Goal: Task Accomplishment & Management: Manage account settings

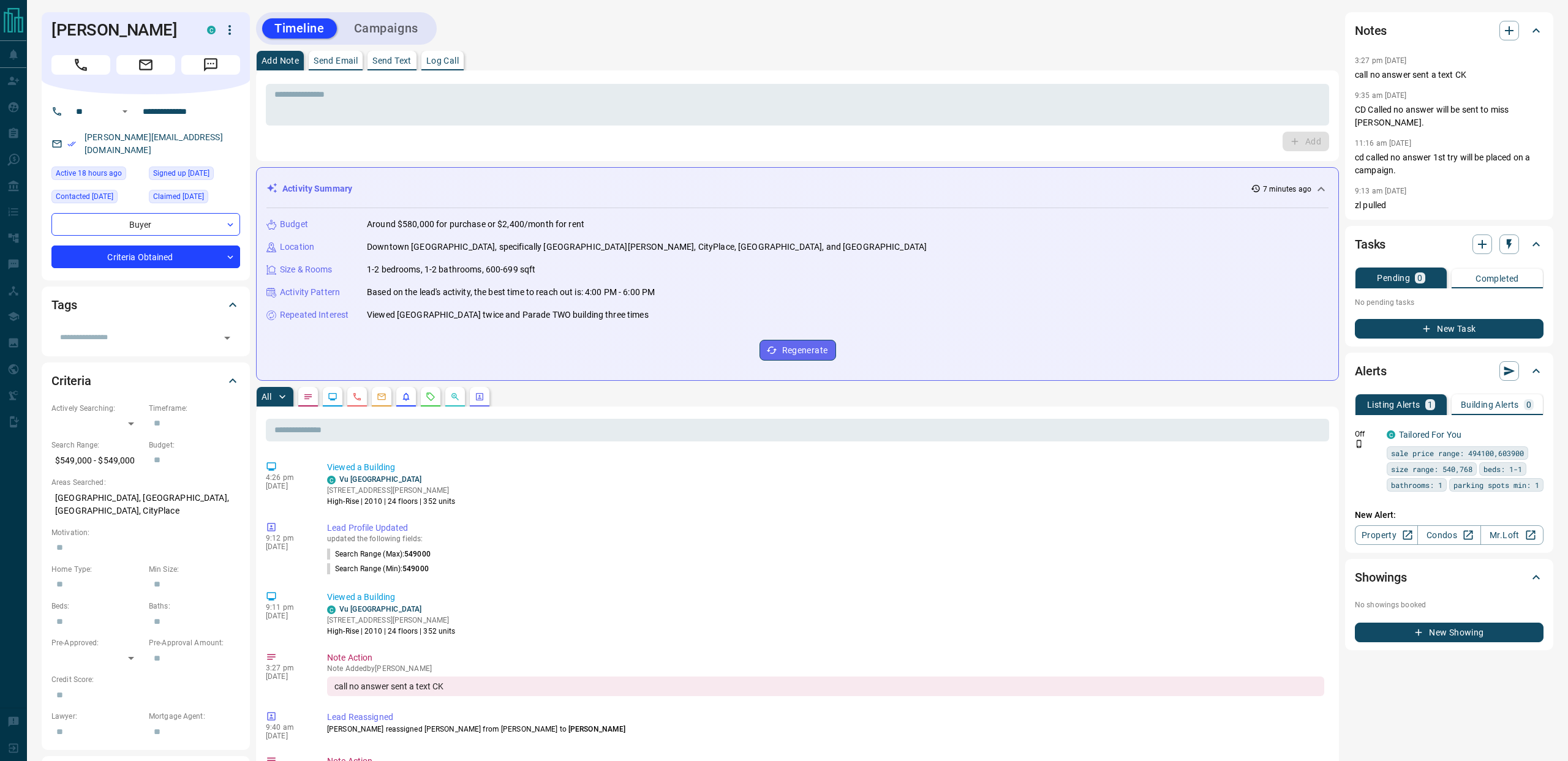
click at [392, 32] on button "Campaigns" at bounding box center [386, 28] width 89 height 20
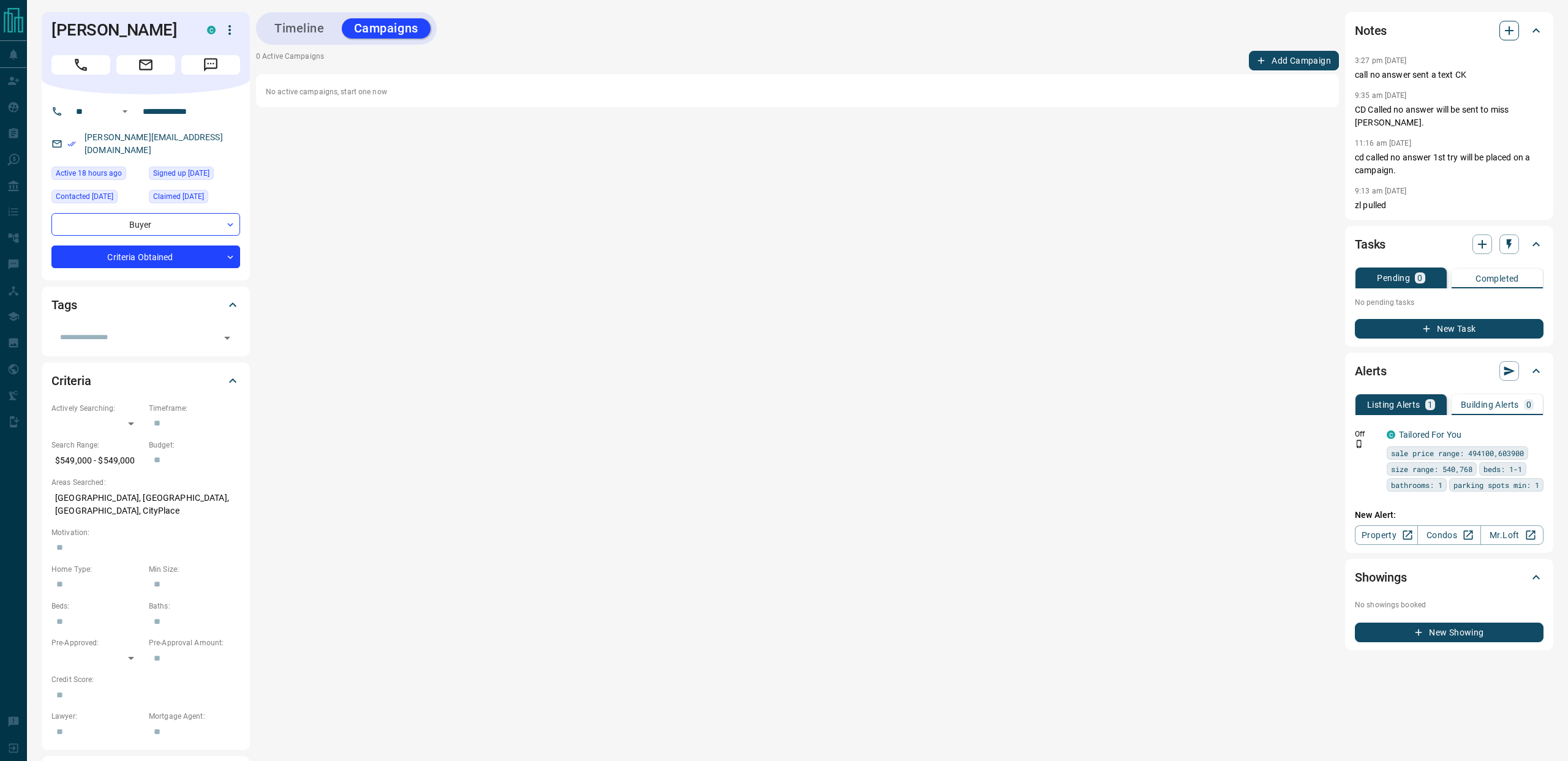
click at [1512, 35] on icon "button" at bounding box center [1509, 31] width 15 height 15
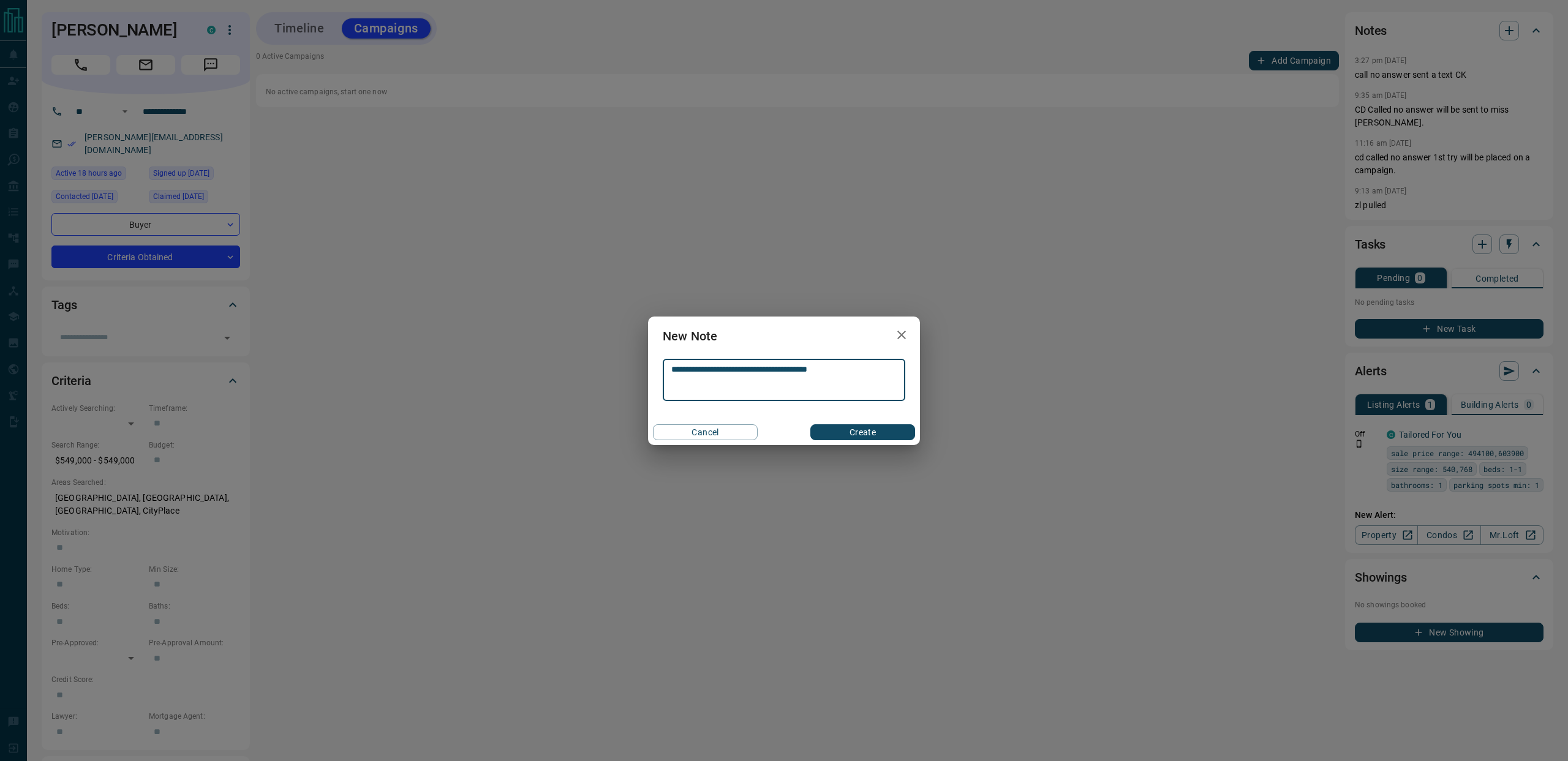
type textarea "**********"
click at [849, 431] on button "Create" at bounding box center [863, 433] width 105 height 16
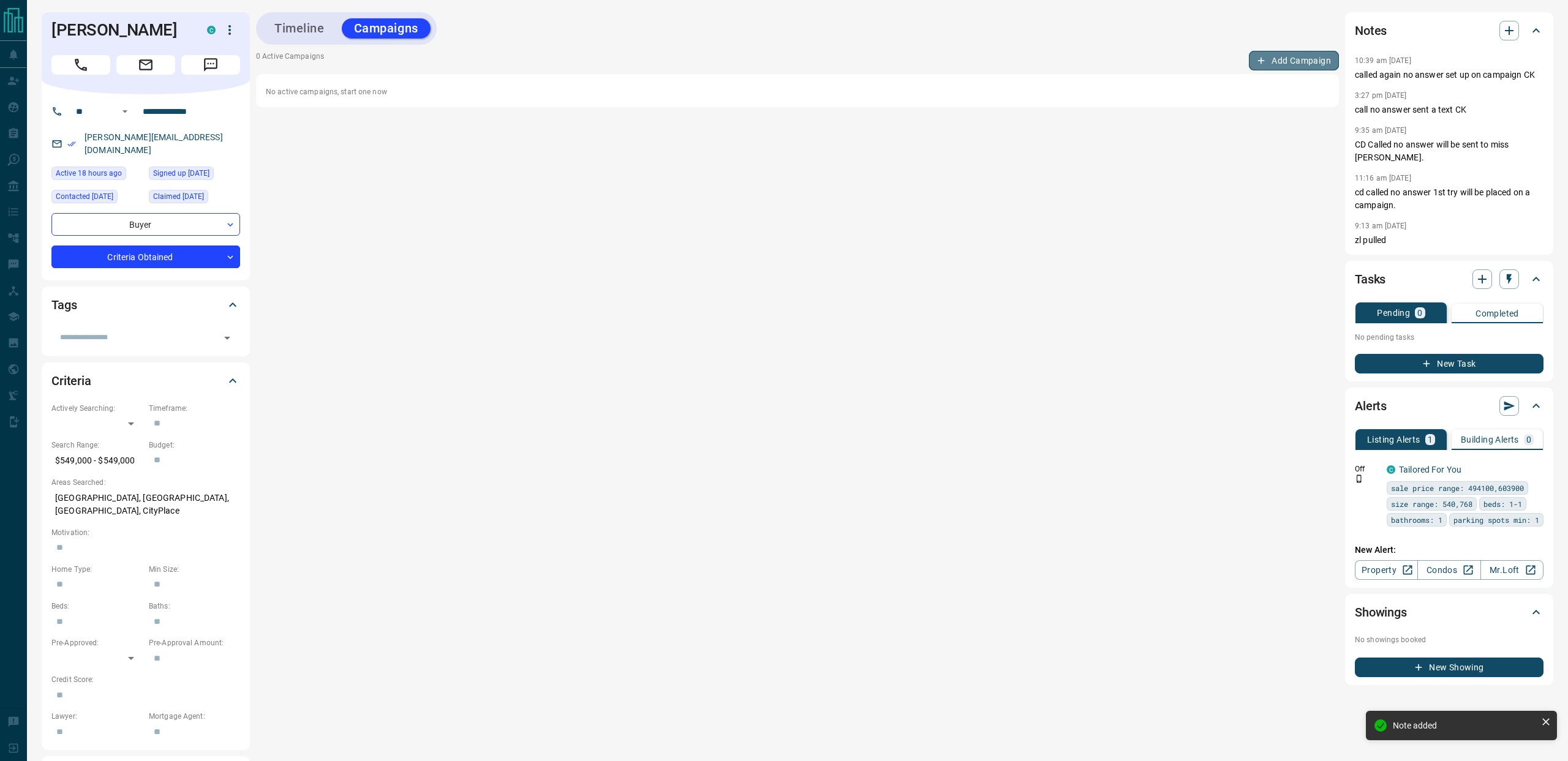
click at [1281, 63] on button "Add Campaign" at bounding box center [1294, 60] width 90 height 20
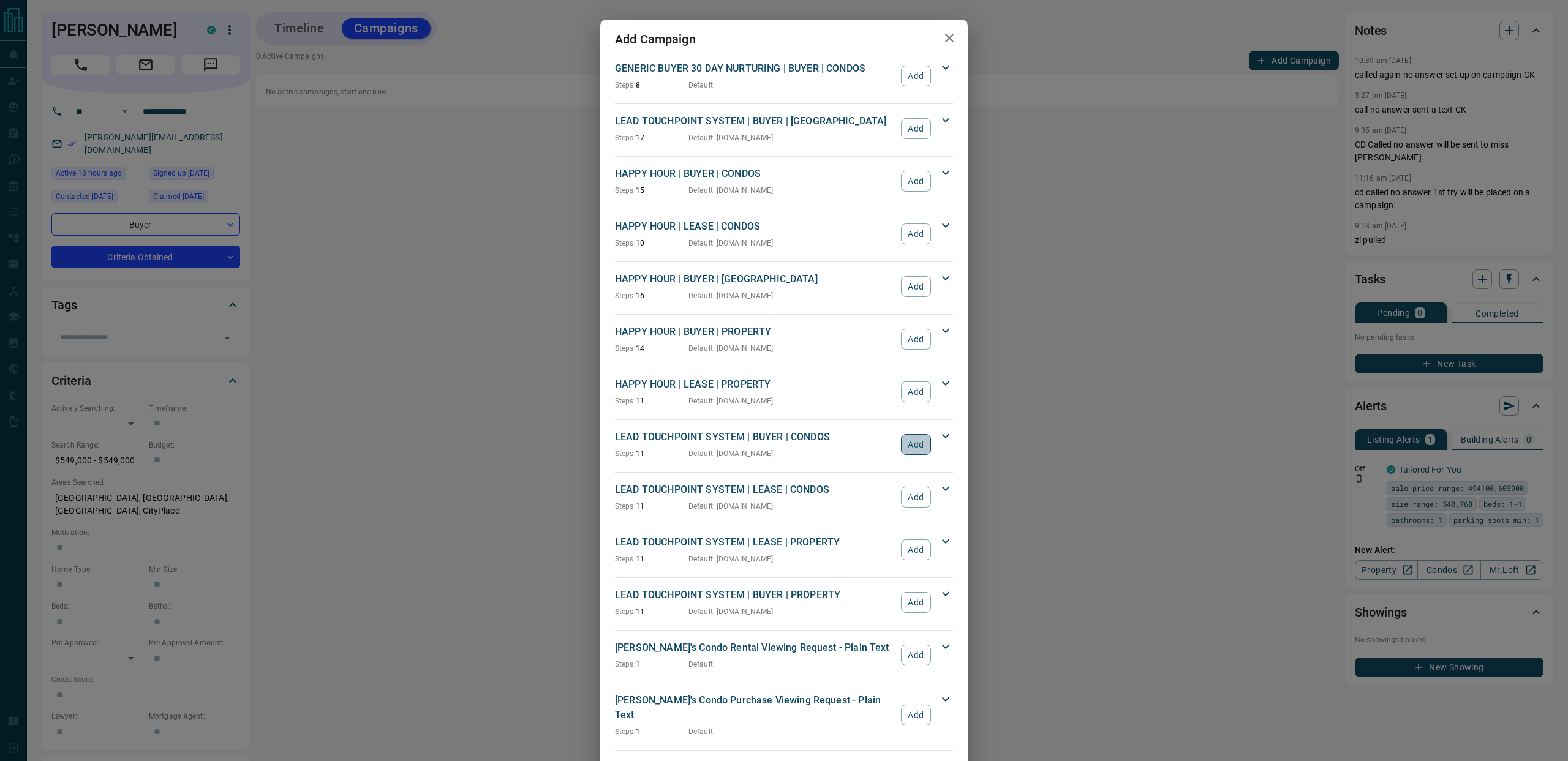
click at [917, 441] on button "Add" at bounding box center [916, 444] width 30 height 21
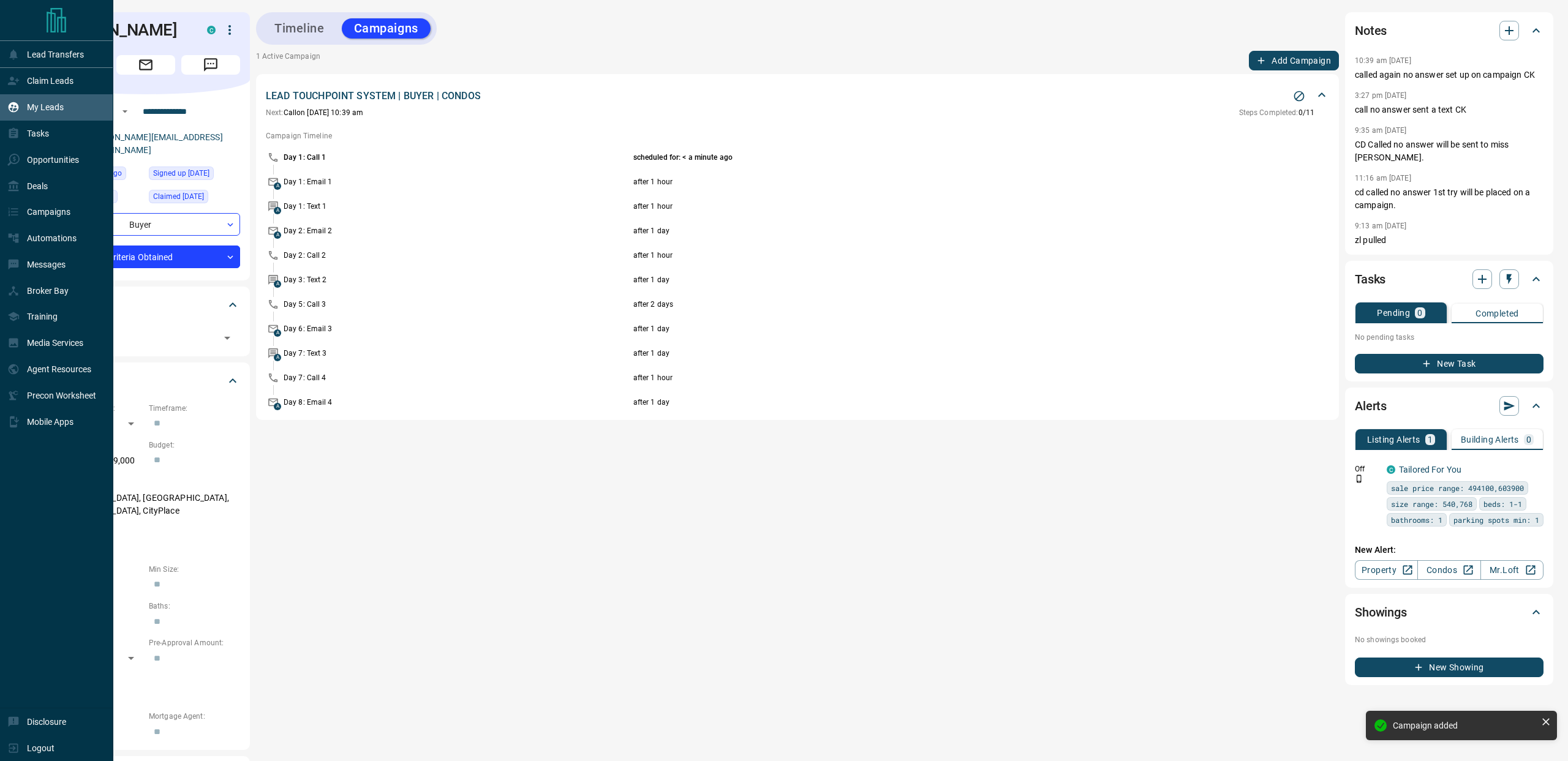
click at [23, 105] on div "My Leads" at bounding box center [36, 107] width 57 height 20
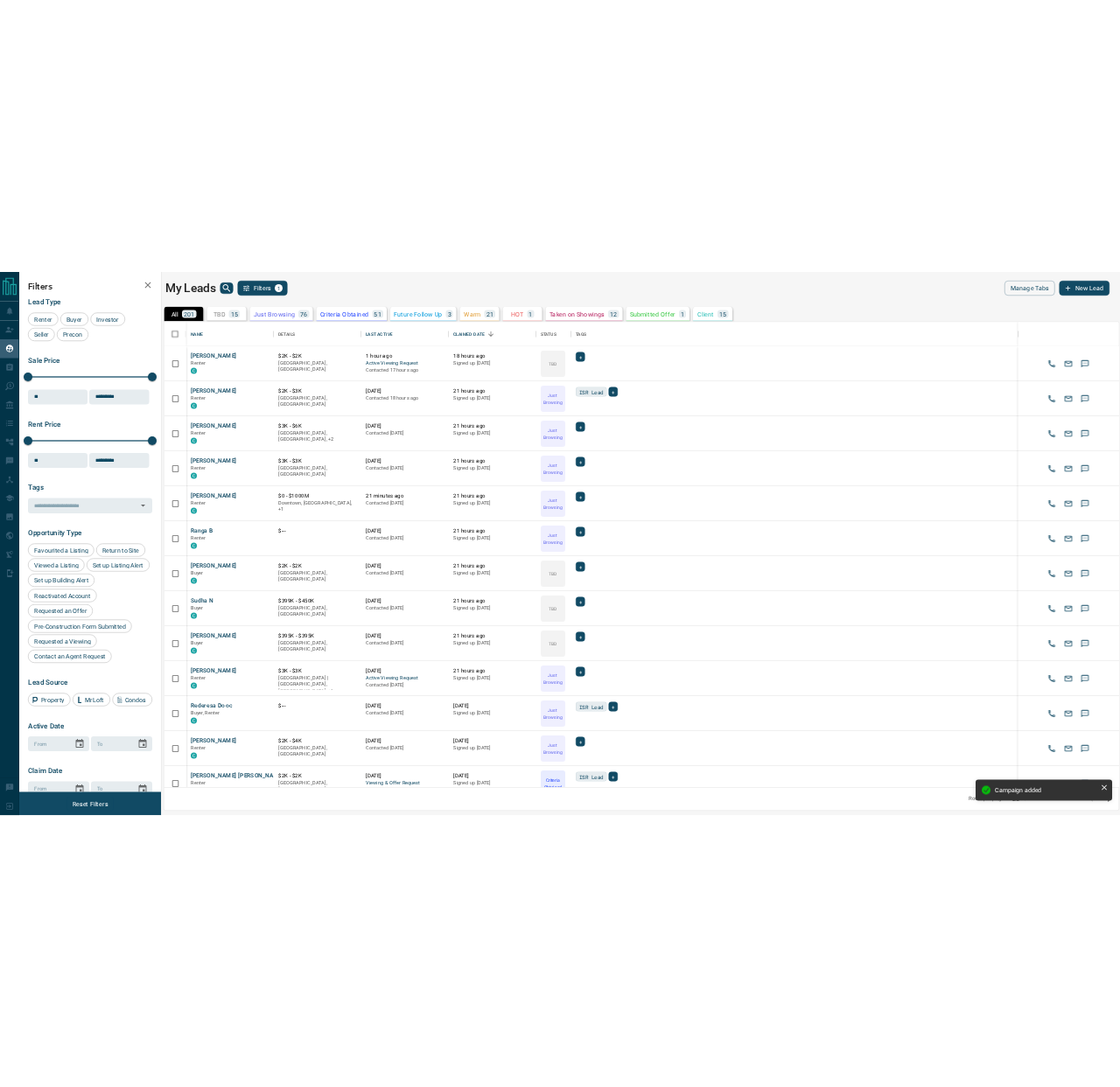
scroll to position [931, 1909]
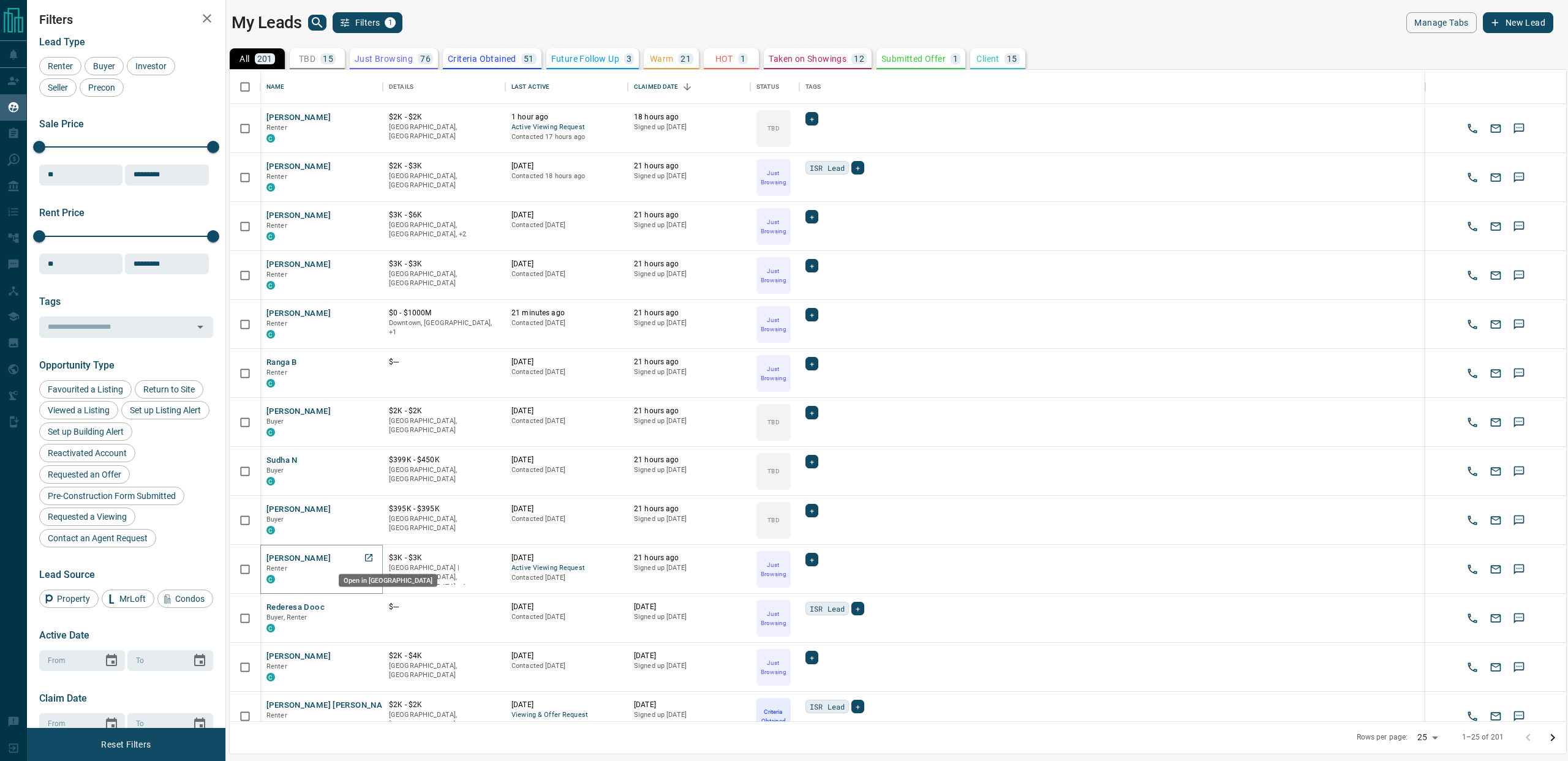
click at [363, 558] on link "Open in New Tab" at bounding box center [369, 558] width 16 height 16
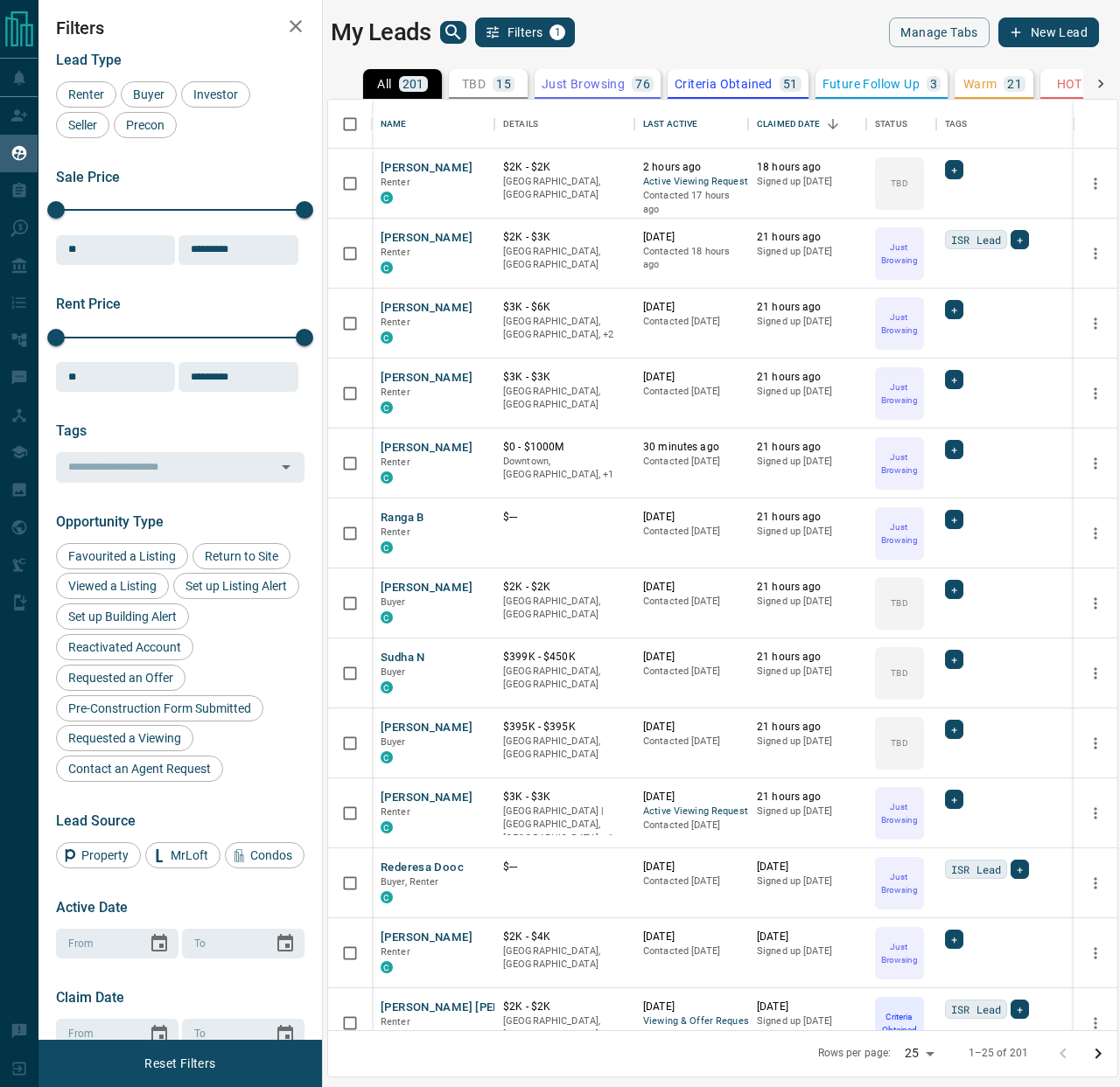
scroll to position [931, 789]
click at [474, 724] on icon "Open in New Tab" at bounding box center [474, 727] width 14 height 14
click at [464, 656] on link "Open in New Tab" at bounding box center [475, 657] width 23 height 23
click at [473, 582] on icon "Open in New Tab" at bounding box center [474, 586] width 14 height 14
click at [471, 516] on icon "Open in New Tab" at bounding box center [474, 517] width 14 height 14
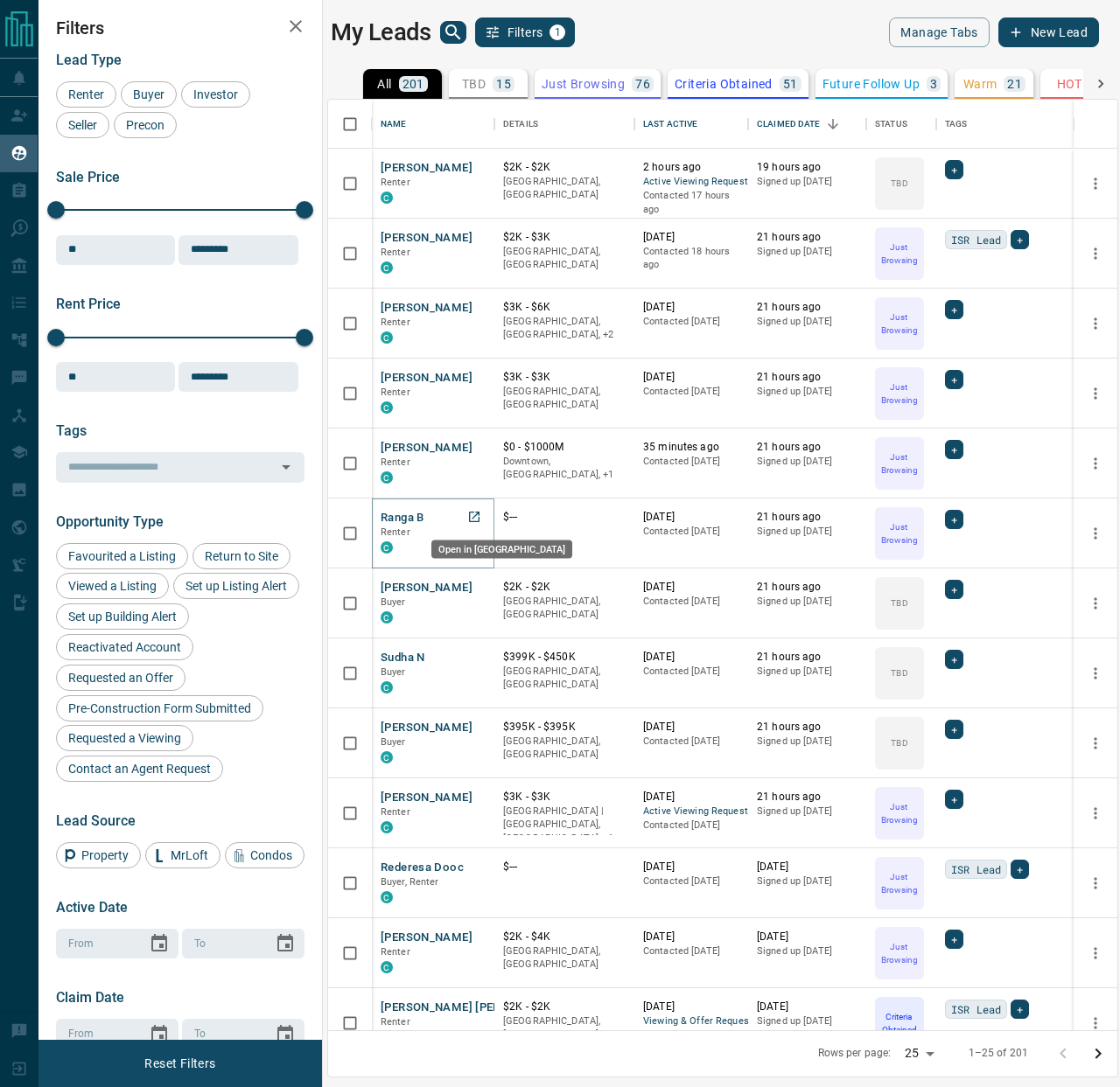
click at [473, 519] on icon "Open in New Tab" at bounding box center [474, 517] width 14 height 14
click at [472, 446] on icon "Open in New Tab" at bounding box center [474, 447] width 14 height 14
click at [463, 377] on link "Open in New Tab" at bounding box center [475, 377] width 23 height 23
click at [474, 303] on icon "Open in New Tab" at bounding box center [474, 307] width 14 height 14
click at [477, 236] on icon "Open in New Tab" at bounding box center [474, 237] width 14 height 14
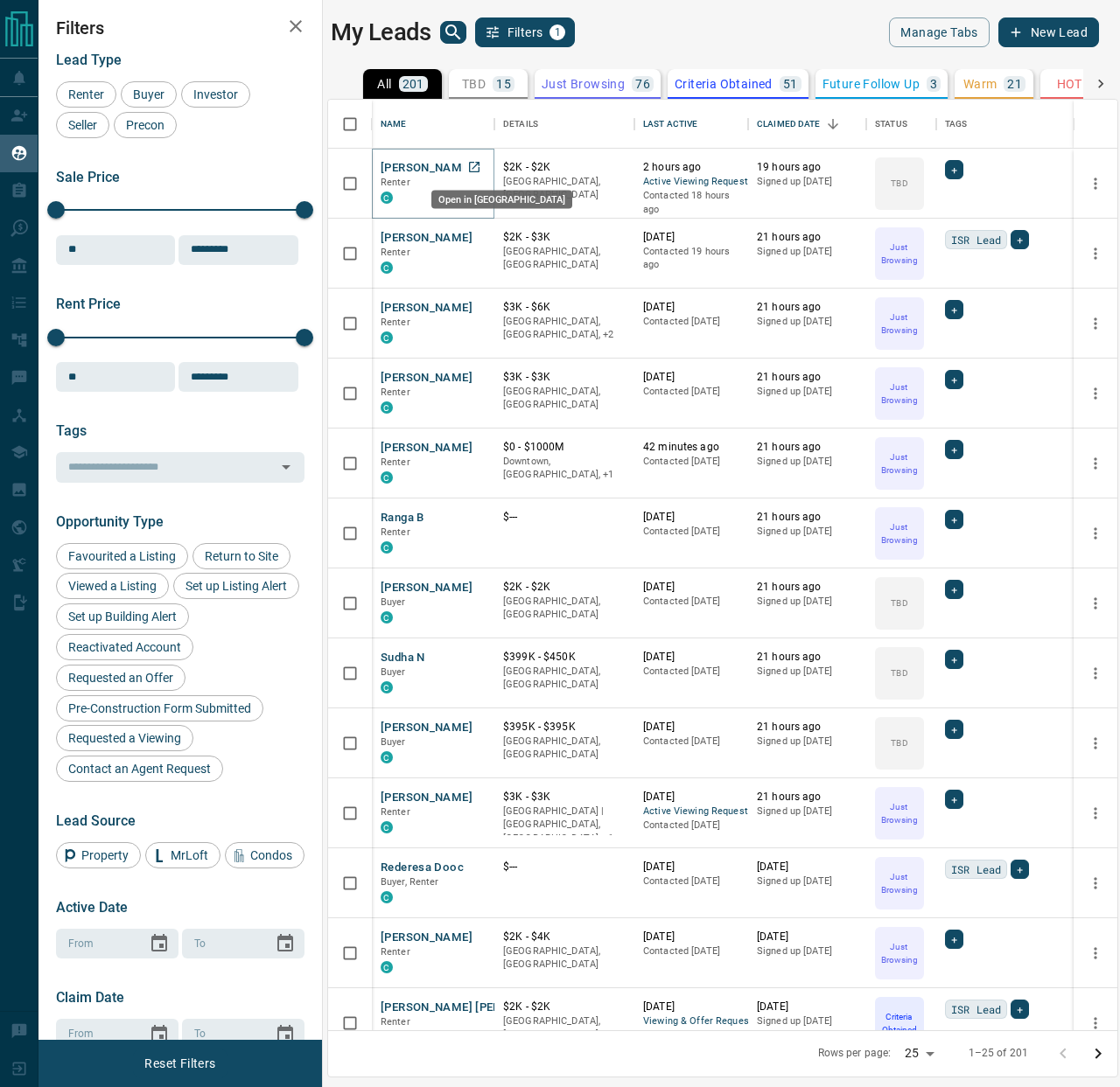
click at [478, 164] on icon "Open in New Tab" at bounding box center [474, 167] width 14 height 14
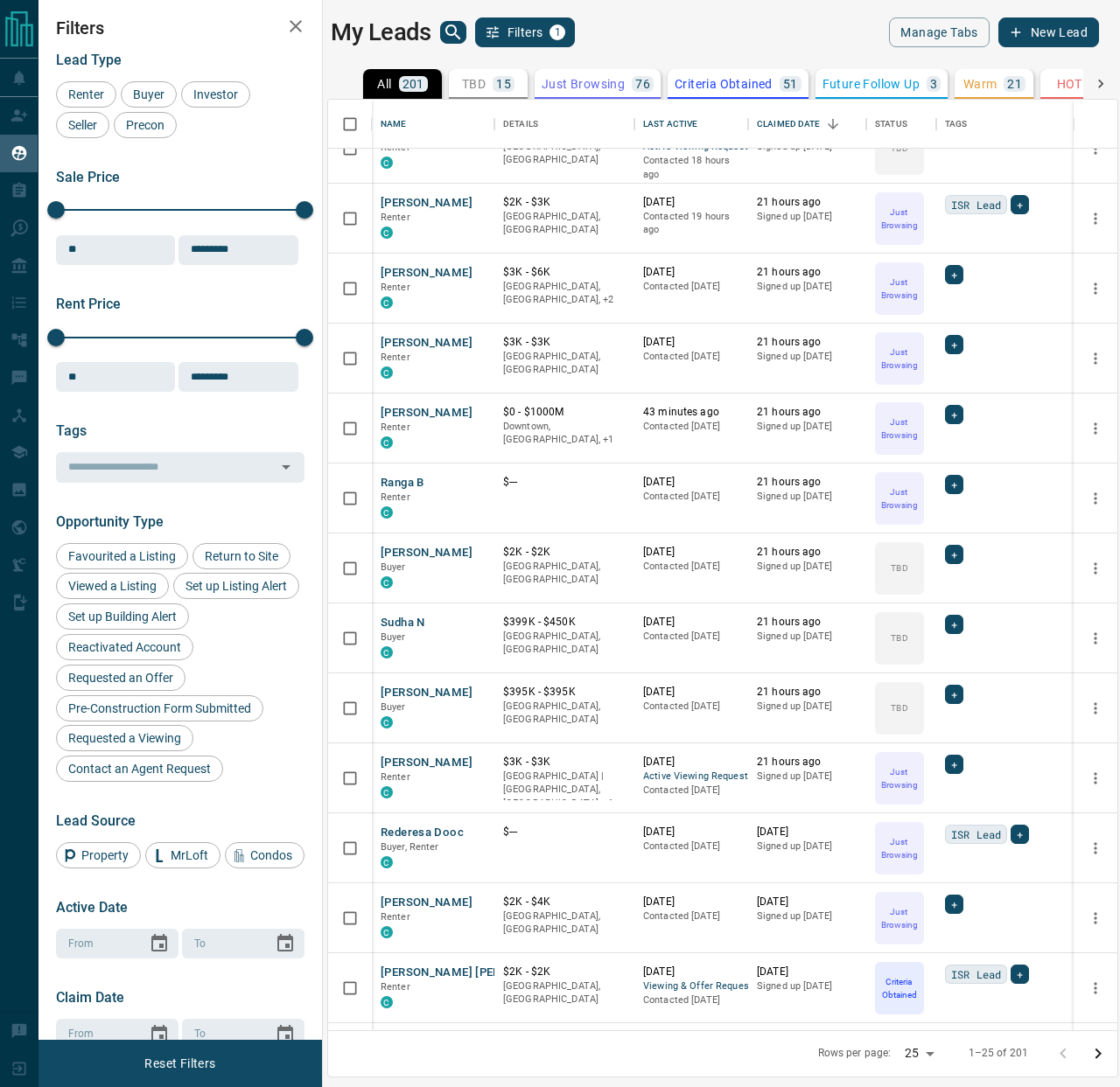
scroll to position [0, 0]
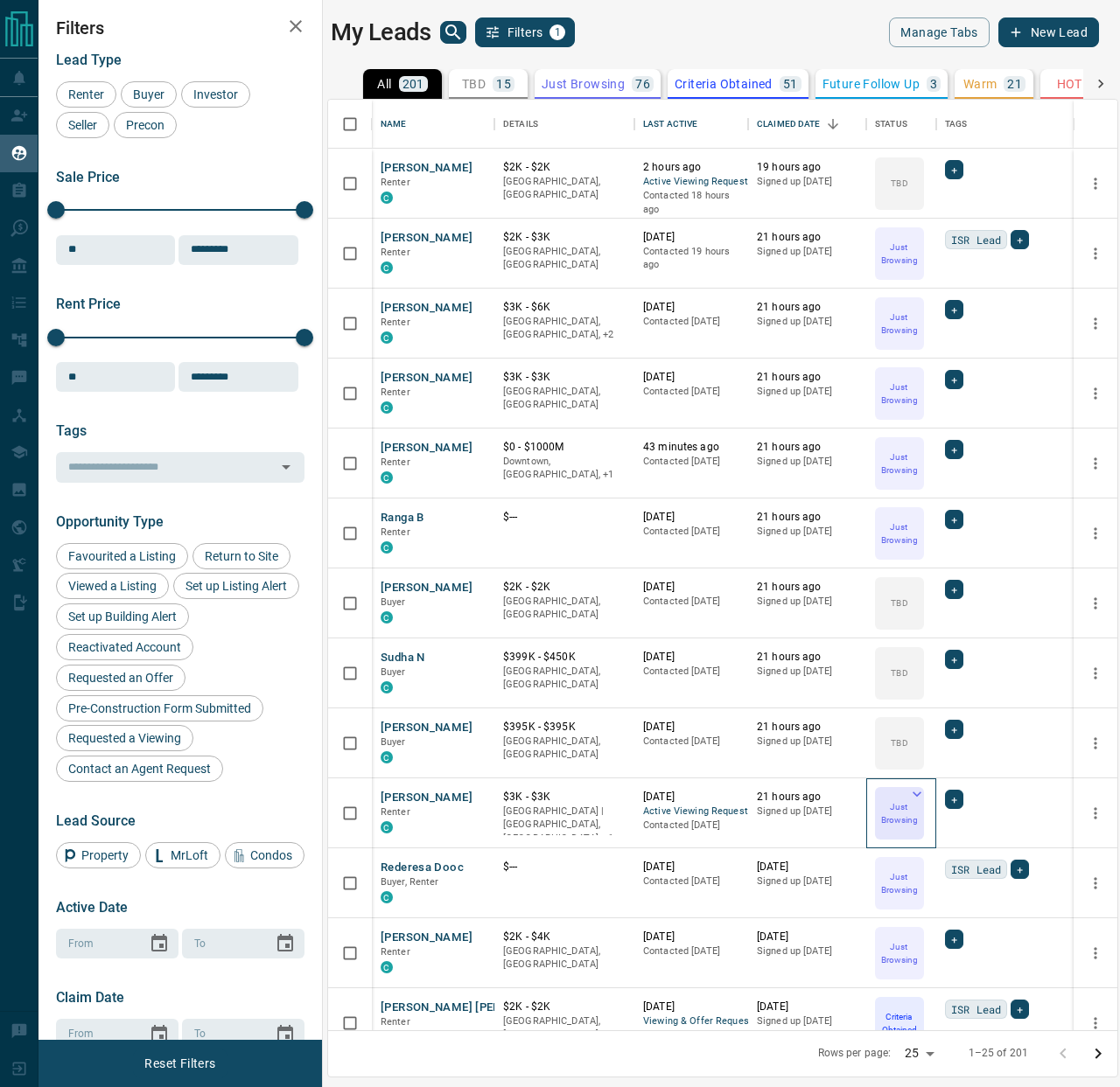
click at [917, 797] on icon at bounding box center [917, 794] width 17 height 17
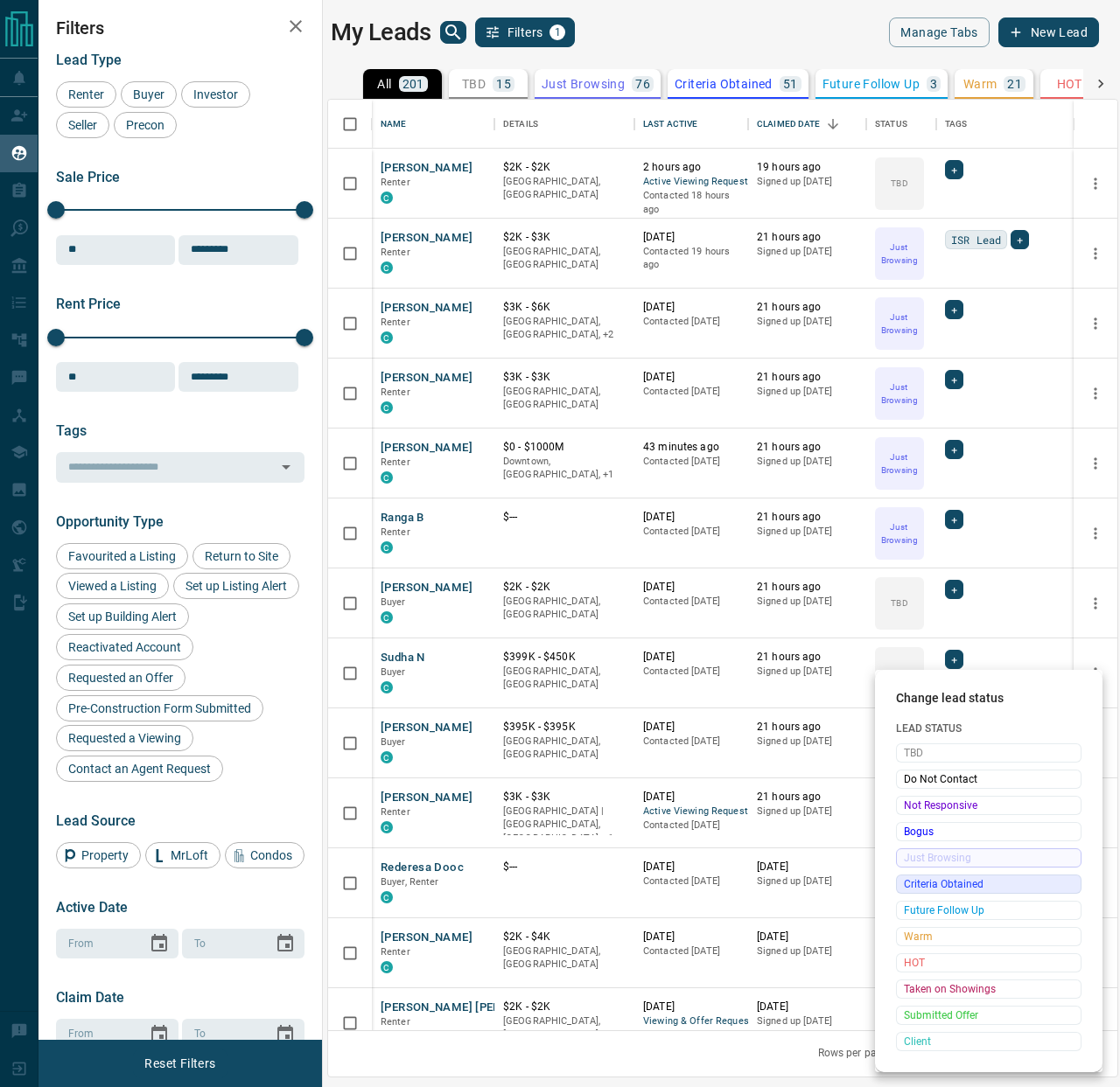
click at [939, 891] on span "Criteria Obtained" at bounding box center [988, 884] width 169 height 17
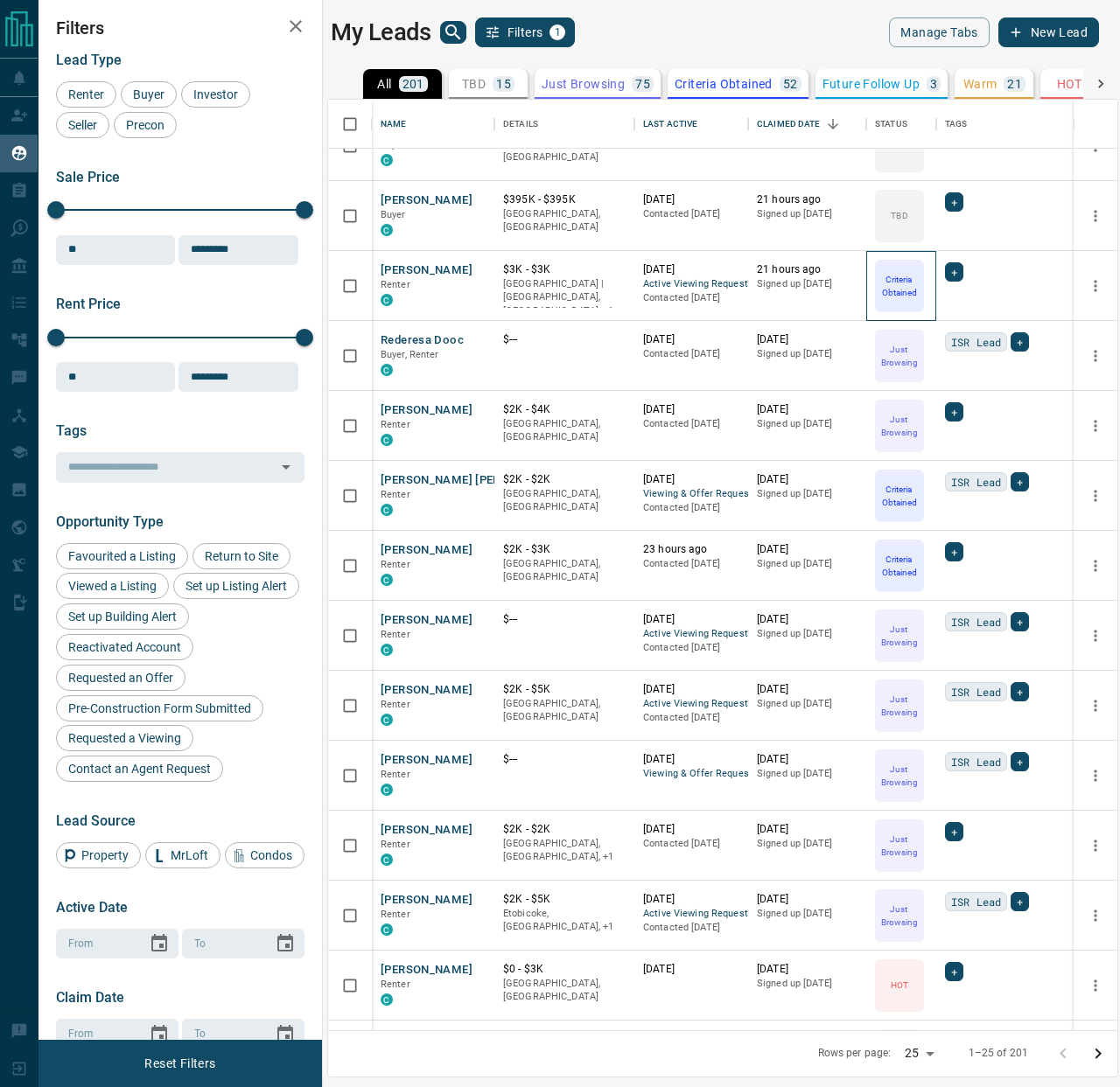
scroll to position [527, 0]
click at [467, 547] on icon "Open in New Tab" at bounding box center [474, 550] width 14 height 14
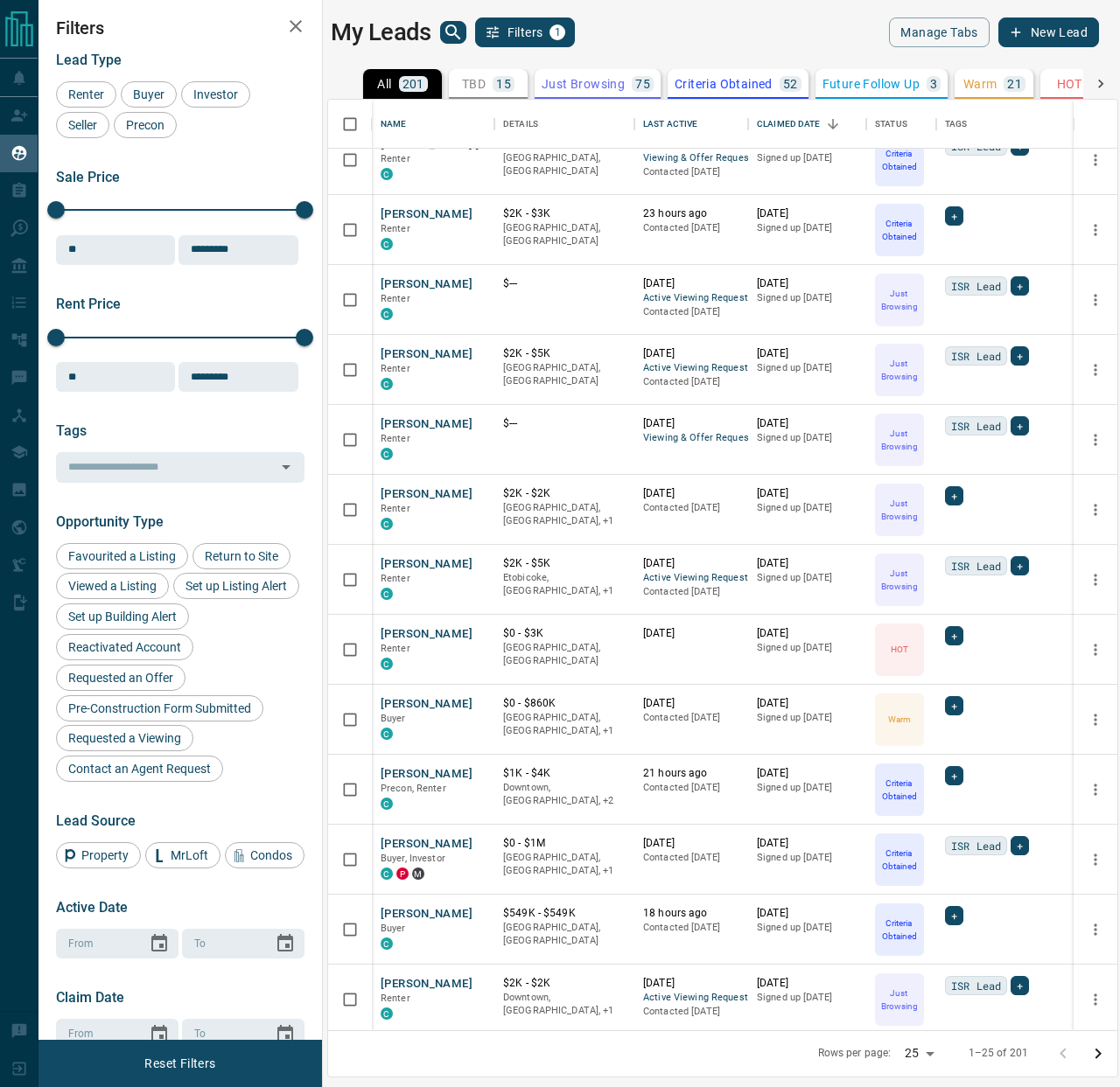
scroll to position [867, 0]
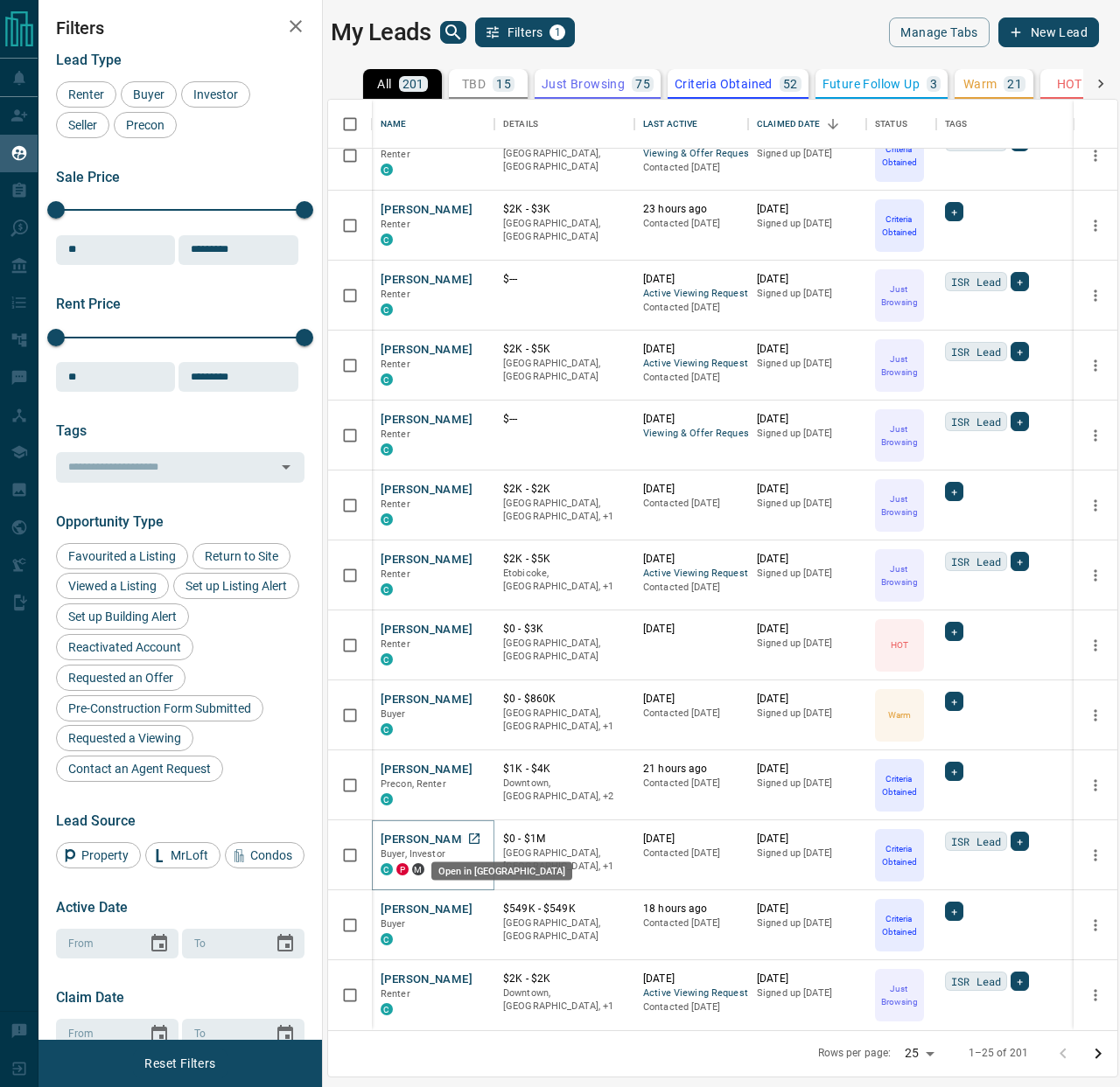
click at [469, 837] on icon "Open in New Tab" at bounding box center [474, 839] width 11 height 11
click at [1101, 1053] on icon "Go to next page" at bounding box center [1098, 1053] width 6 height 11
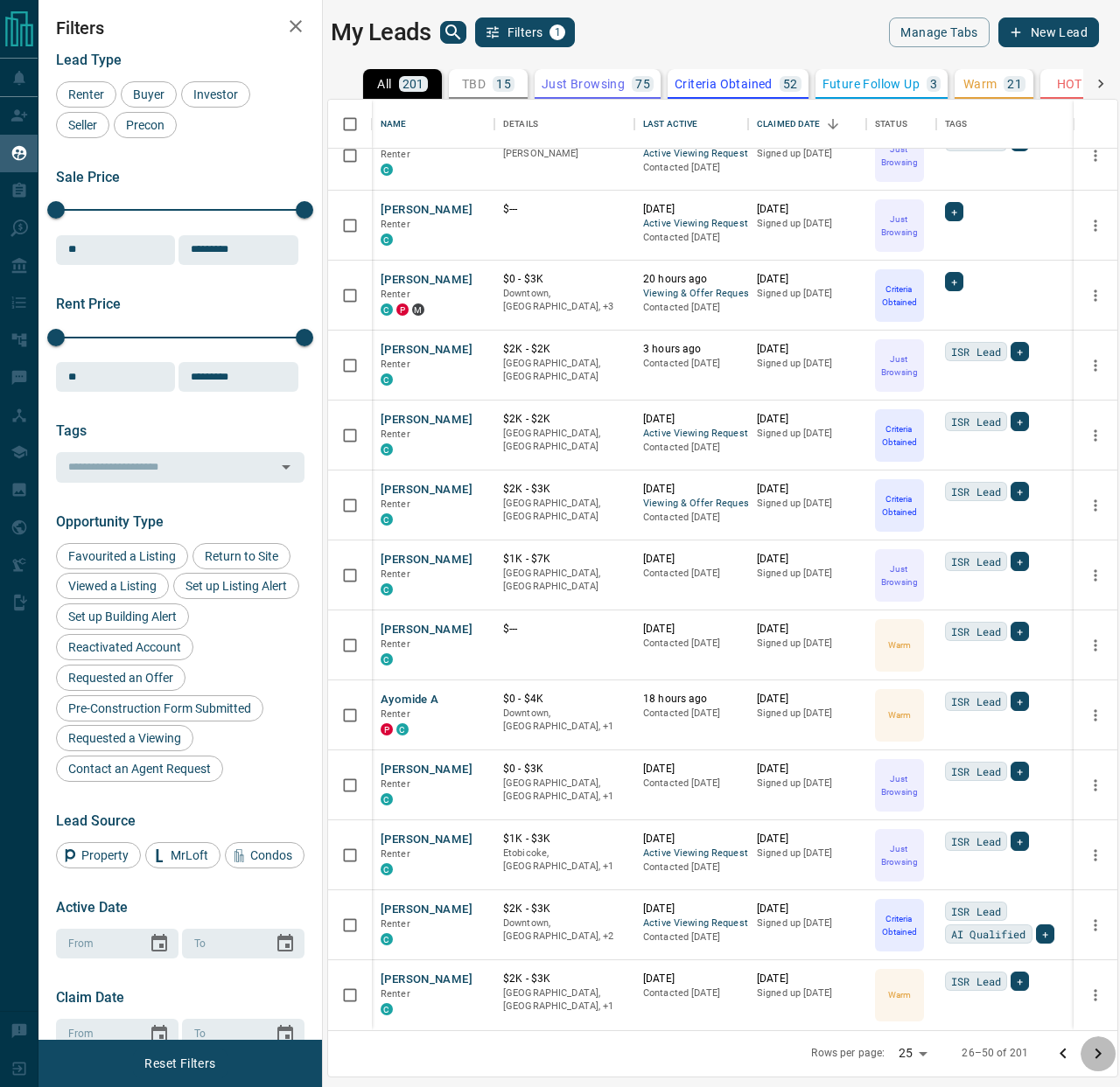
click at [1093, 1052] on icon "Go to next page" at bounding box center [1098, 1054] width 21 height 21
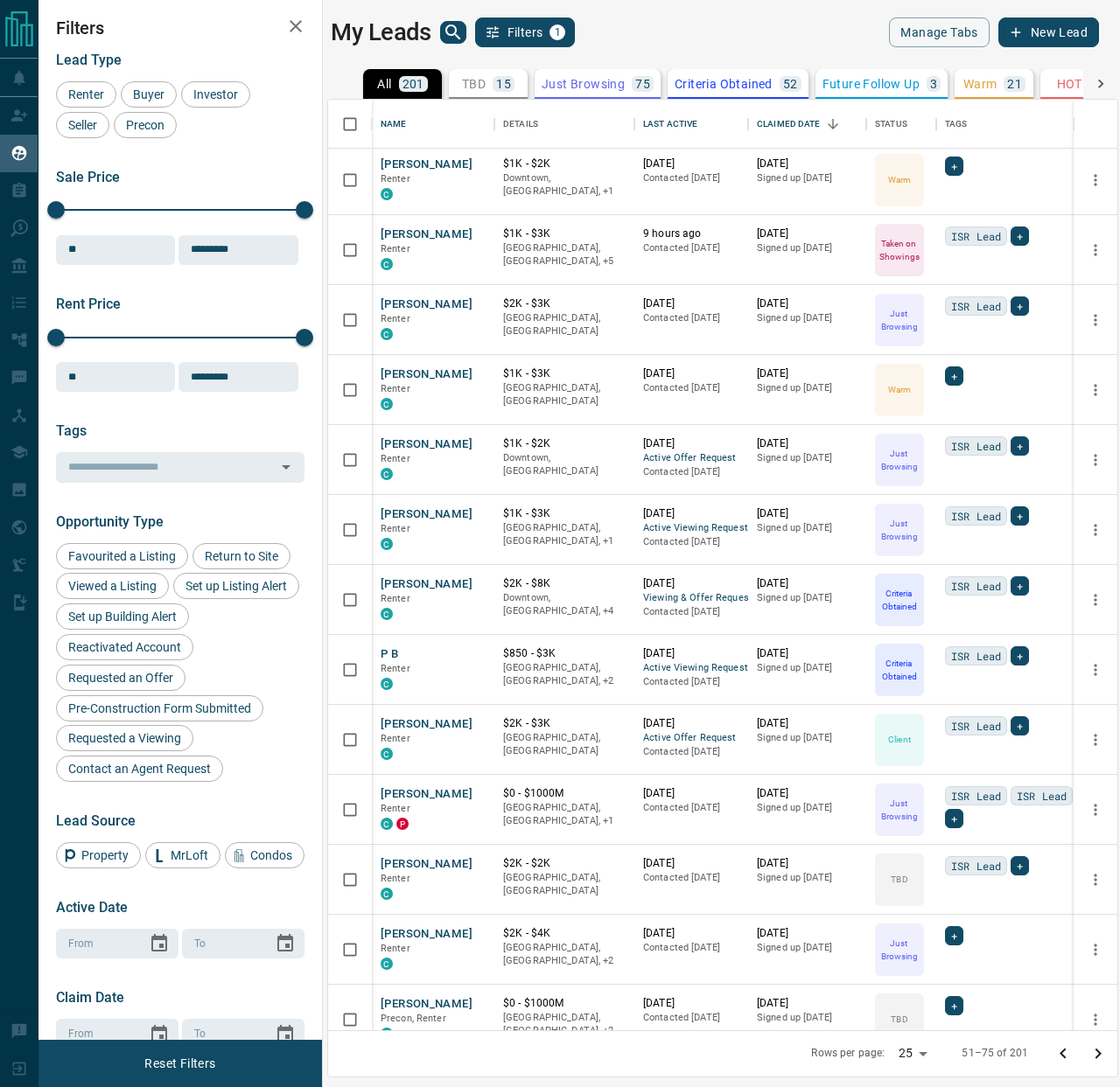
scroll to position [76, 0]
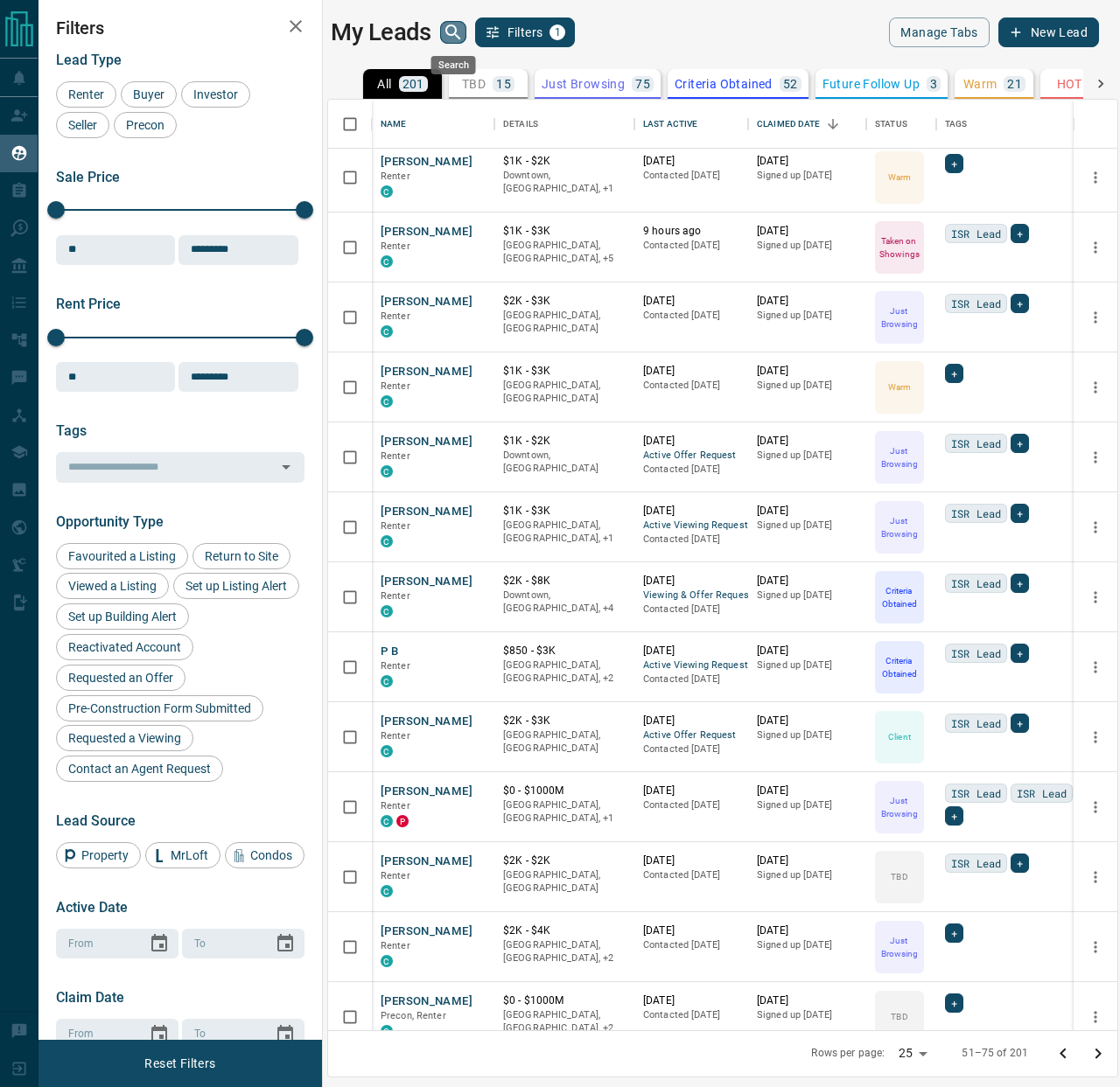
click at [445, 39] on icon "search button" at bounding box center [454, 33] width 21 height 21
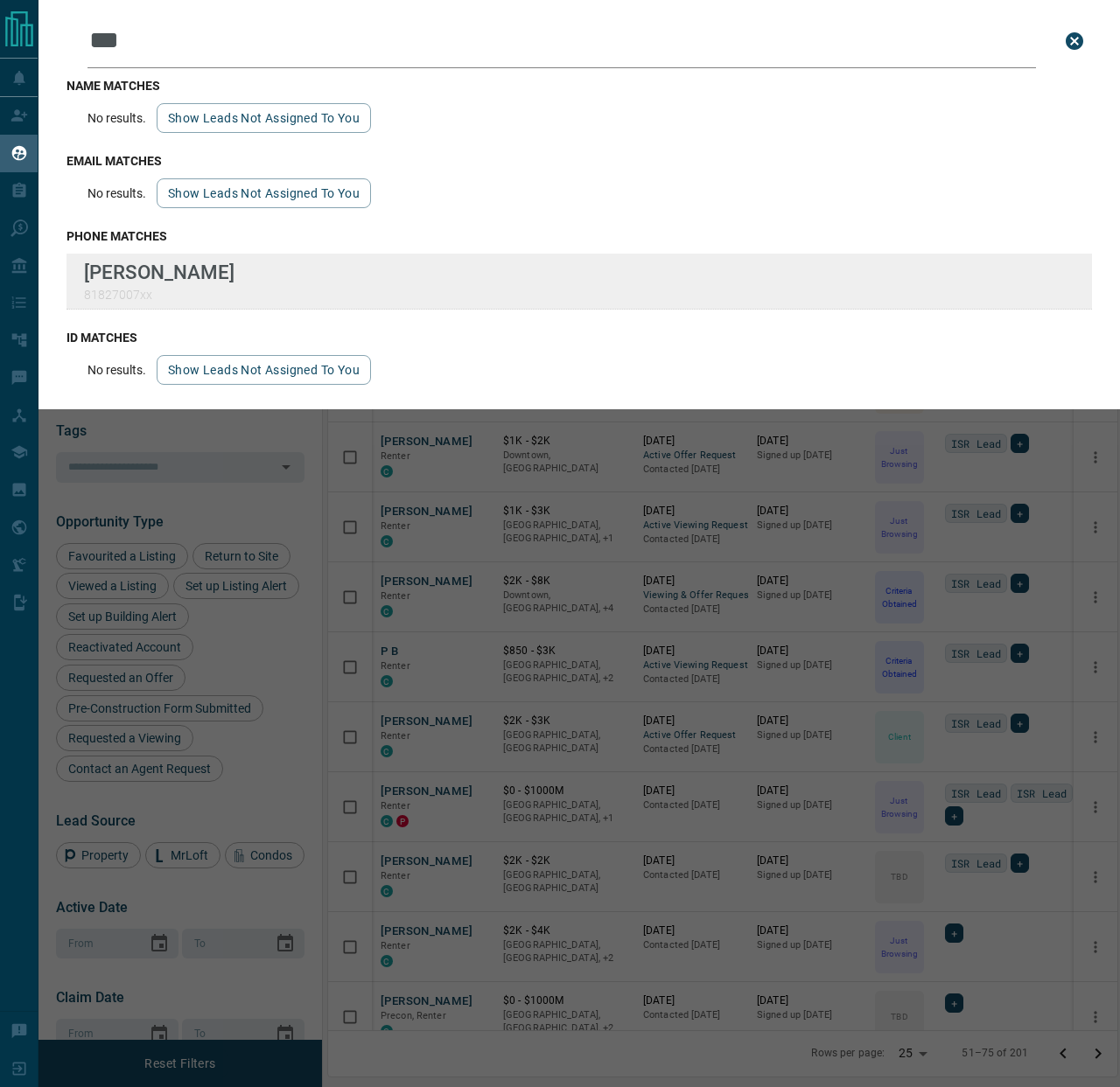
type input "***"
click at [0, 0] on div "Lead Transfers Claim Leads My Leads Tasks Opportunities Deals Campaigns Automat…" at bounding box center [560, 532] width 1120 height 1065
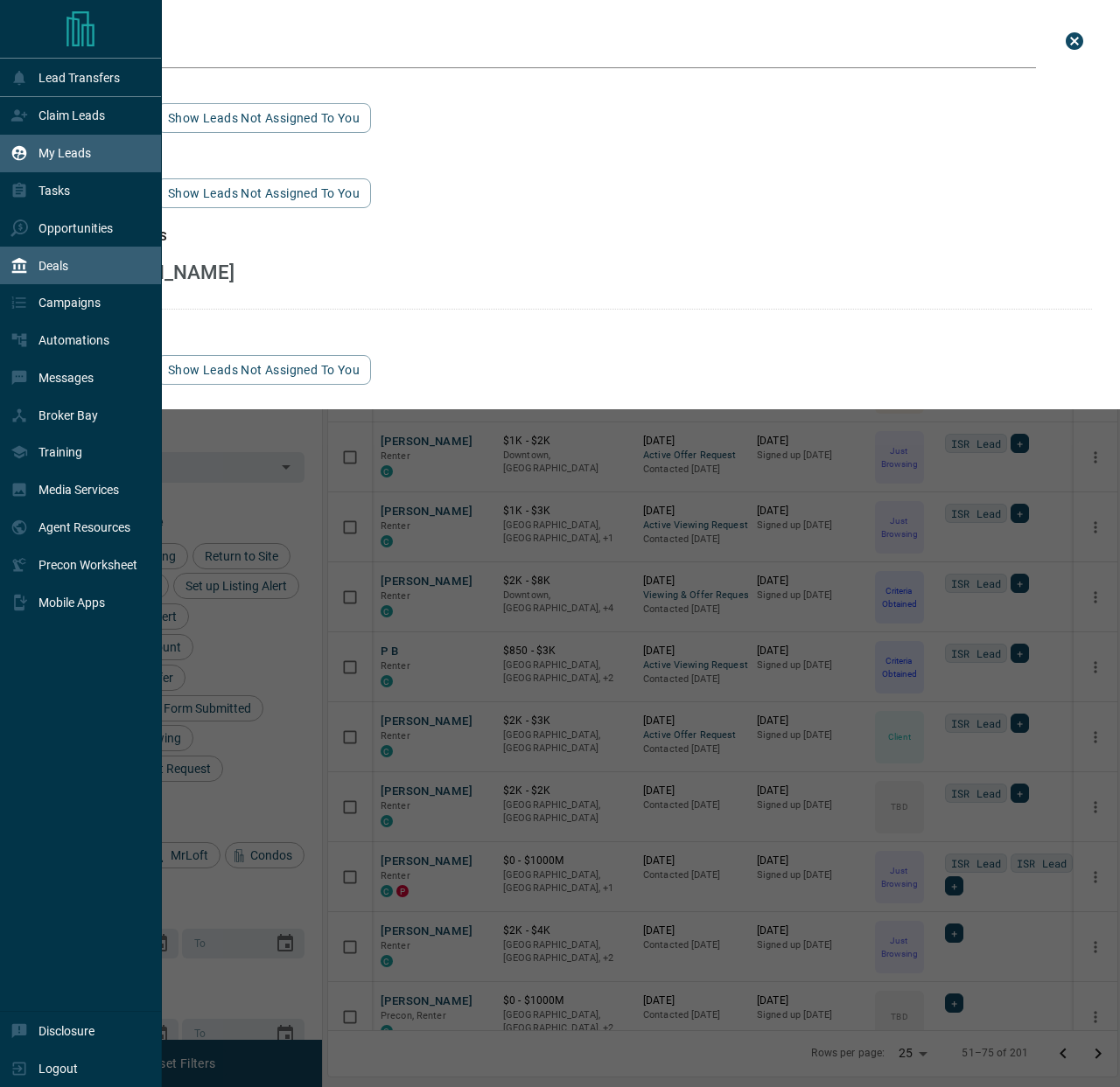
click at [59, 262] on p "Deals" at bounding box center [53, 266] width 30 height 14
